Goal: Navigation & Orientation: Go to known website

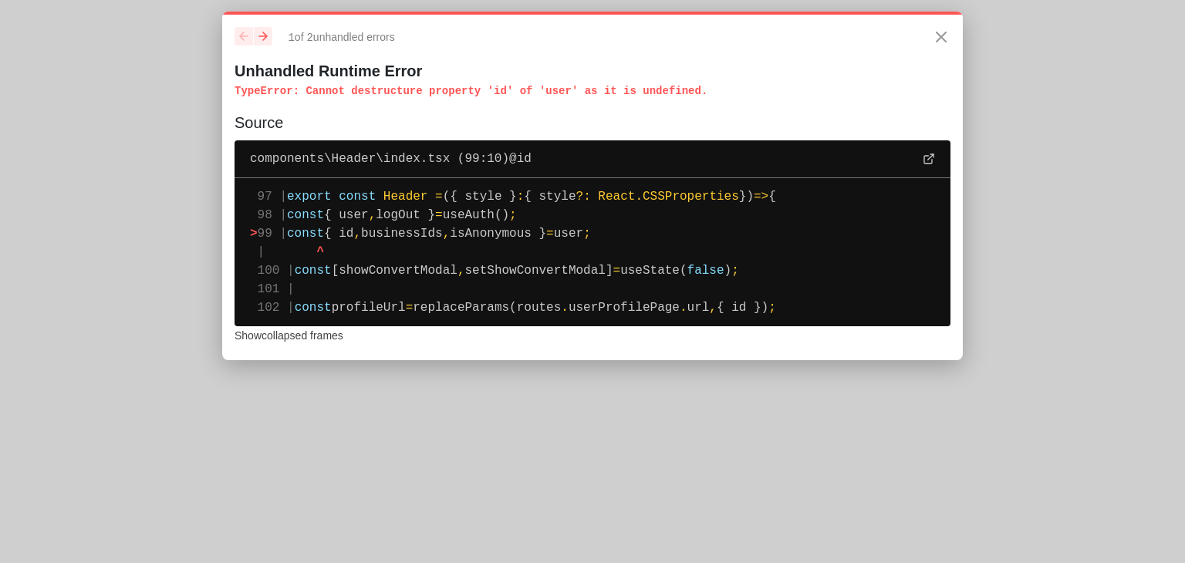
click at [584, 90] on p "TypeError : Cannot destructure property 'id' of 'user' as it is undefined." at bounding box center [593, 90] width 716 height 15
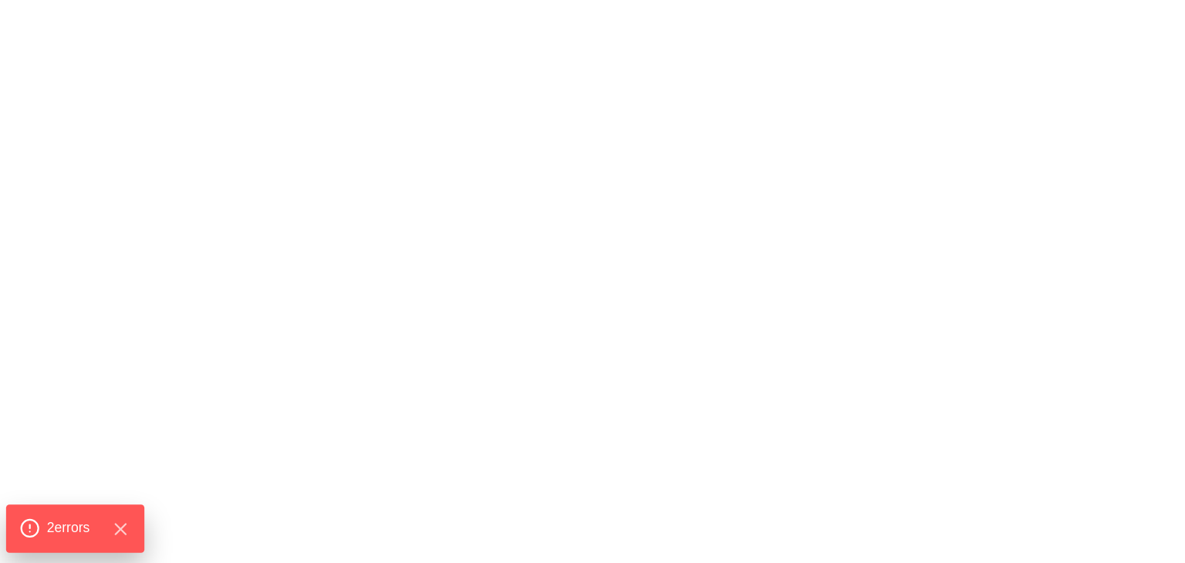
click at [68, 532] on span "2 error s" at bounding box center [68, 529] width 43 height 20
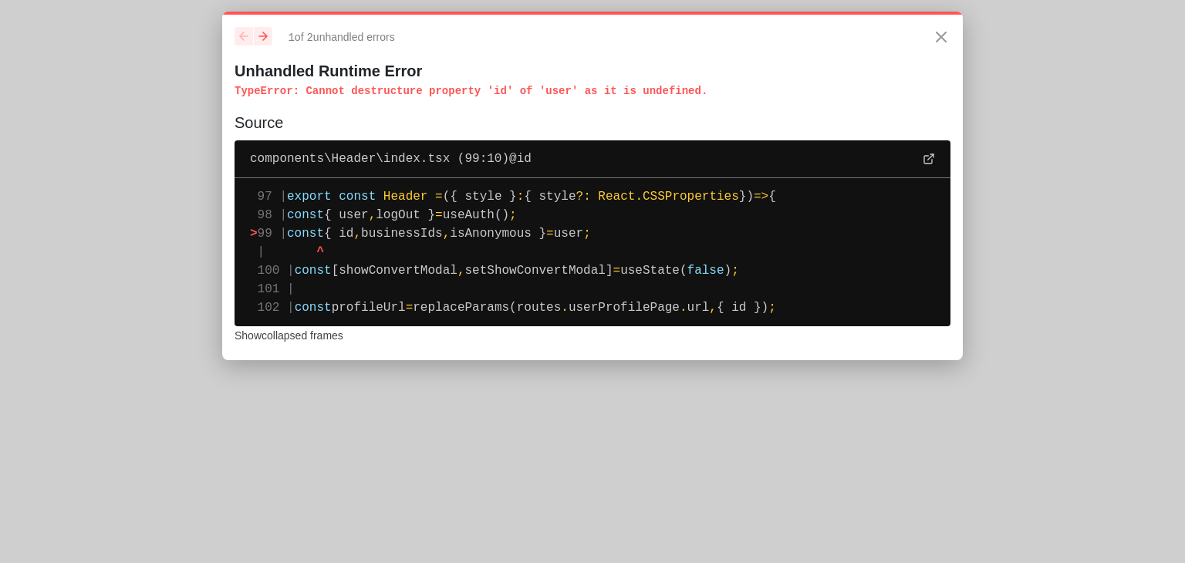
click at [497, 284] on pre "97 | export const Header = ({ style } : { style ? : React . CSSProperties }) =>…" at bounding box center [593, 252] width 716 height 148
click at [490, 278] on span "setShowConvertModal]" at bounding box center [538, 271] width 148 height 14
click at [472, 231] on span "isAnonymous }" at bounding box center [498, 234] width 96 height 14
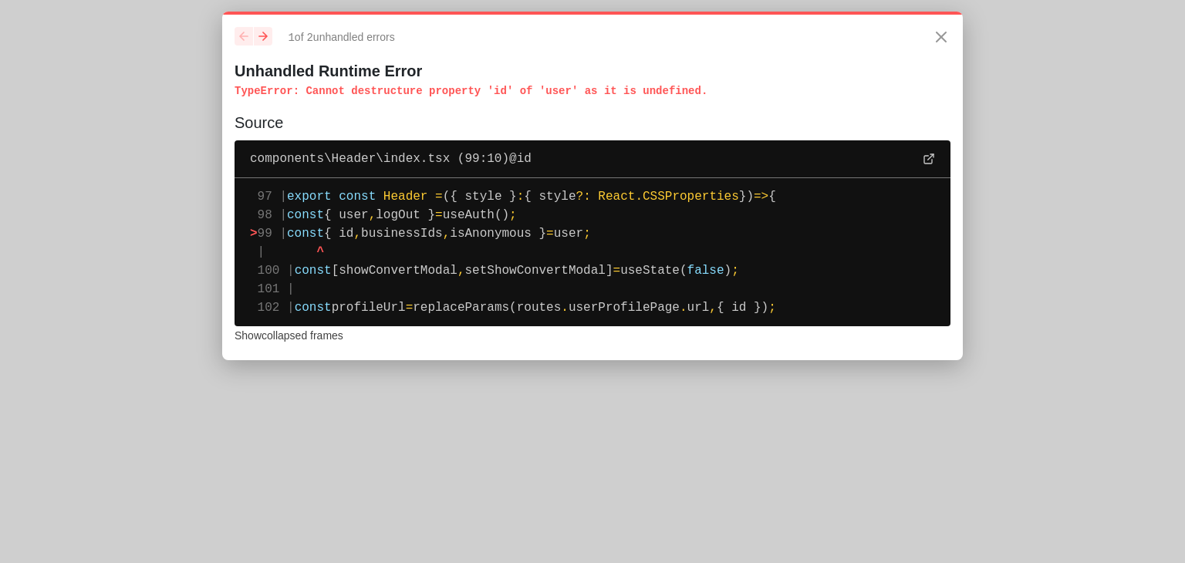
click at [472, 231] on span "isAnonymous }" at bounding box center [498, 234] width 96 height 14
click at [499, 91] on p "TypeError : Cannot destructure property 'id' of 'user' as it is undefined." at bounding box center [593, 90] width 716 height 15
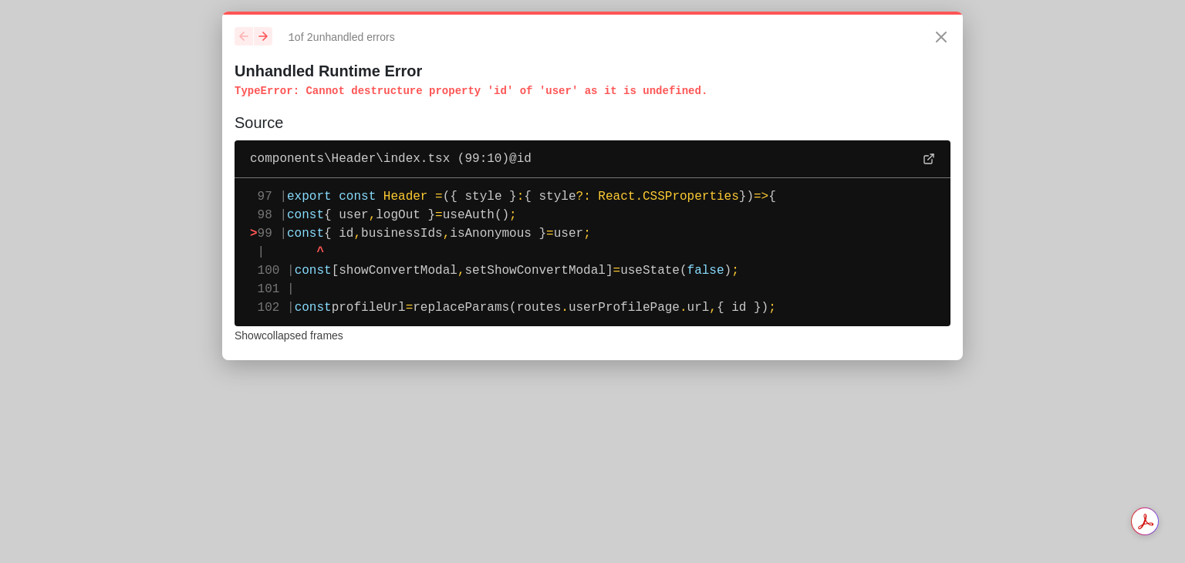
click at [499, 91] on p "TypeError : Cannot destructure property 'id' of 'user' as it is undefined." at bounding box center [593, 90] width 716 height 15
